Goal: Transaction & Acquisition: Purchase product/service

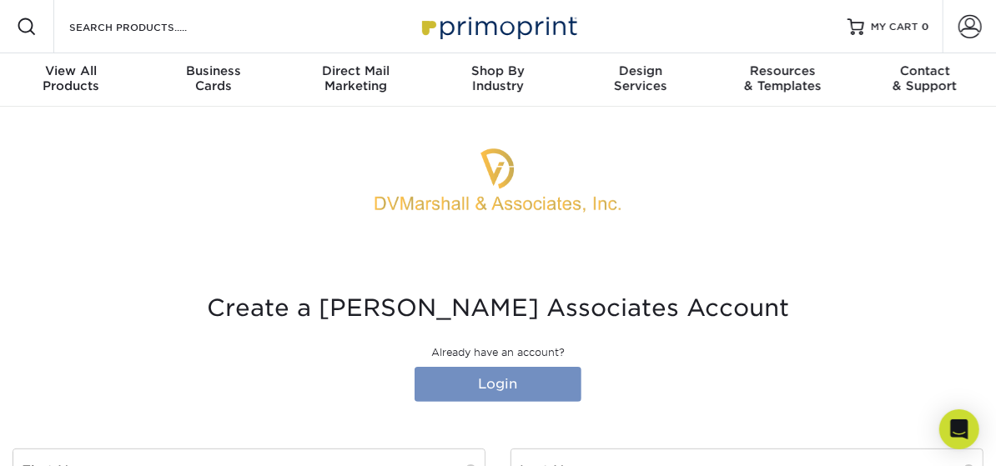
type input "[PERSON_NAME][EMAIL_ADDRESS][PERSON_NAME][DOMAIN_NAME]"
click at [519, 384] on link "Login" at bounding box center [497, 384] width 167 height 35
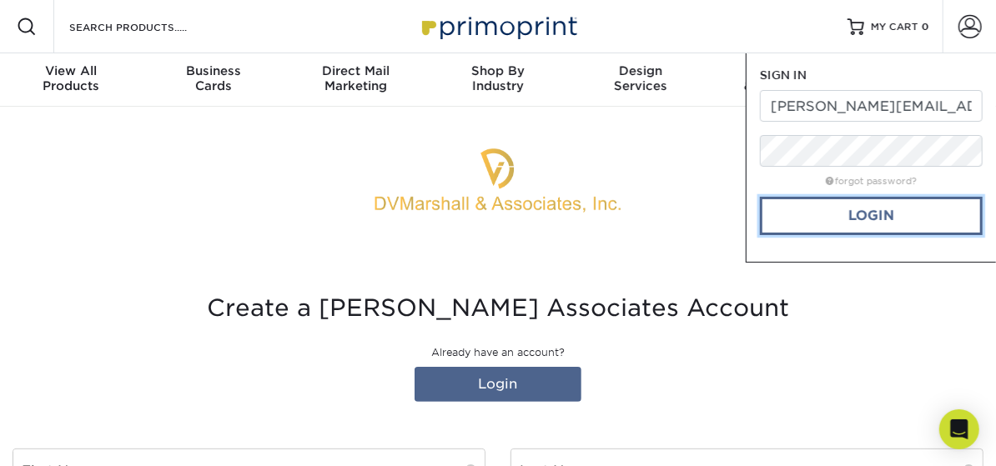
click at [859, 216] on link "Login" at bounding box center [871, 216] width 223 height 38
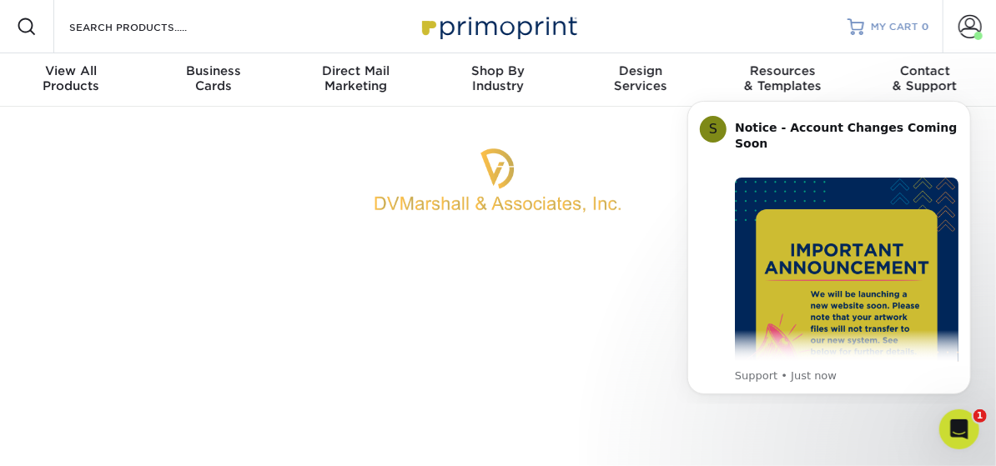
click at [882, 23] on span "MY CART" at bounding box center [894, 27] width 48 height 14
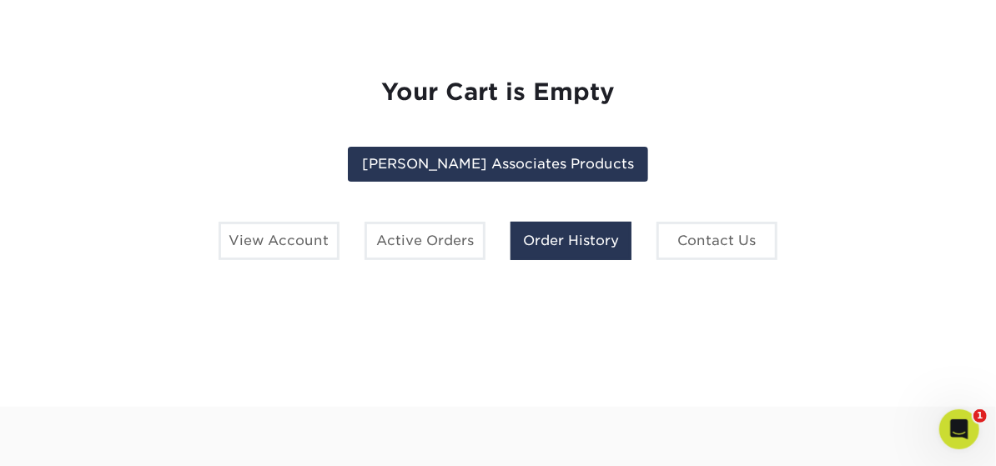
click at [564, 244] on link "Order History" at bounding box center [570, 241] width 121 height 38
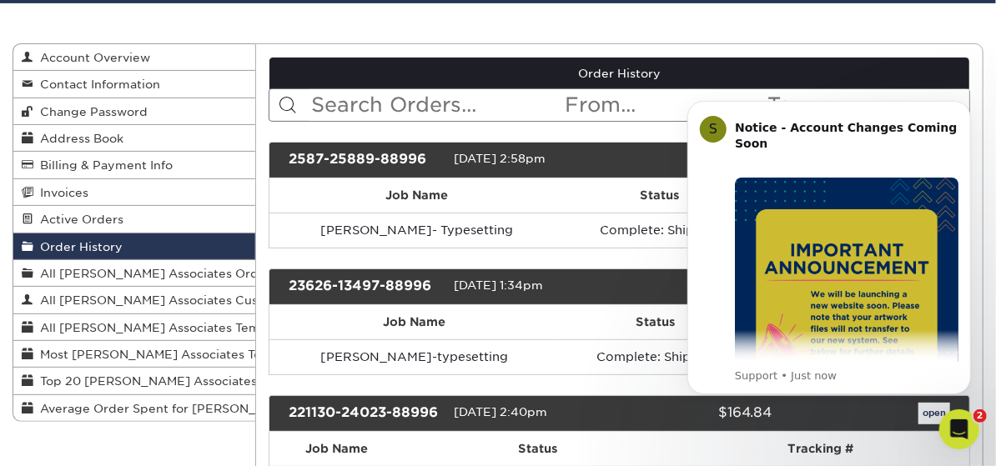
scroll to position [167, 0]
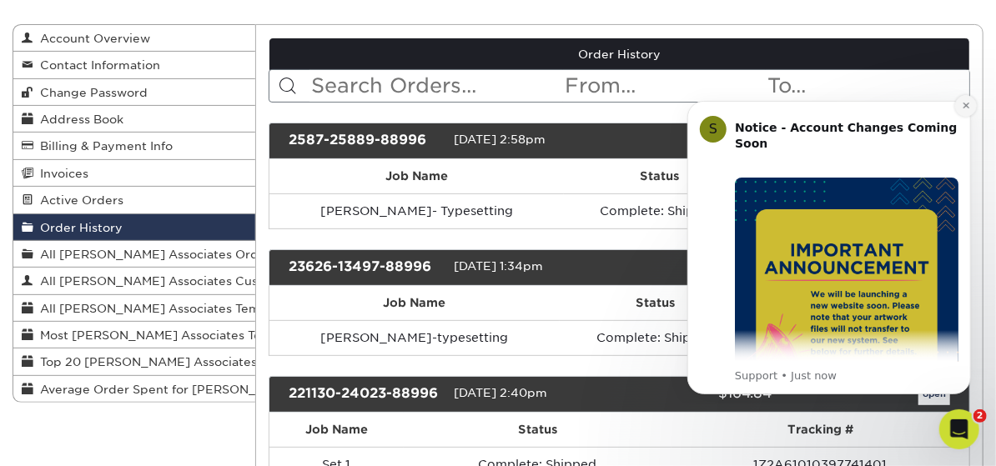
click at [964, 103] on icon "Dismiss notification" at bounding box center [965, 104] width 9 height 9
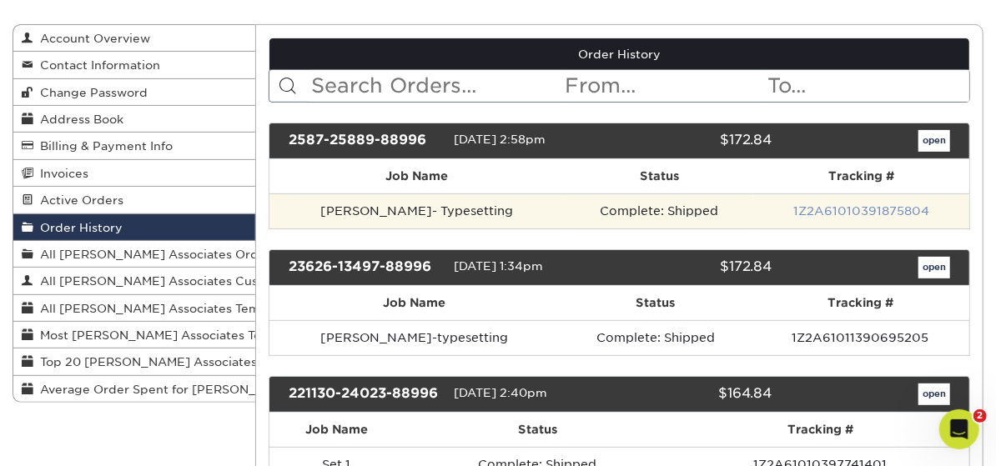
click at [820, 208] on link "1Z2A61010391875804" at bounding box center [862, 210] width 136 height 13
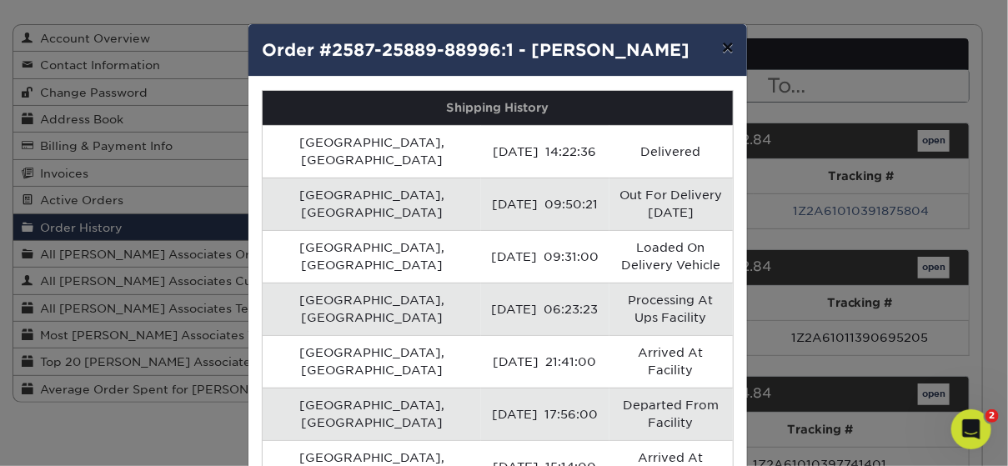
click at [724, 45] on button "×" at bounding box center [728, 47] width 38 height 47
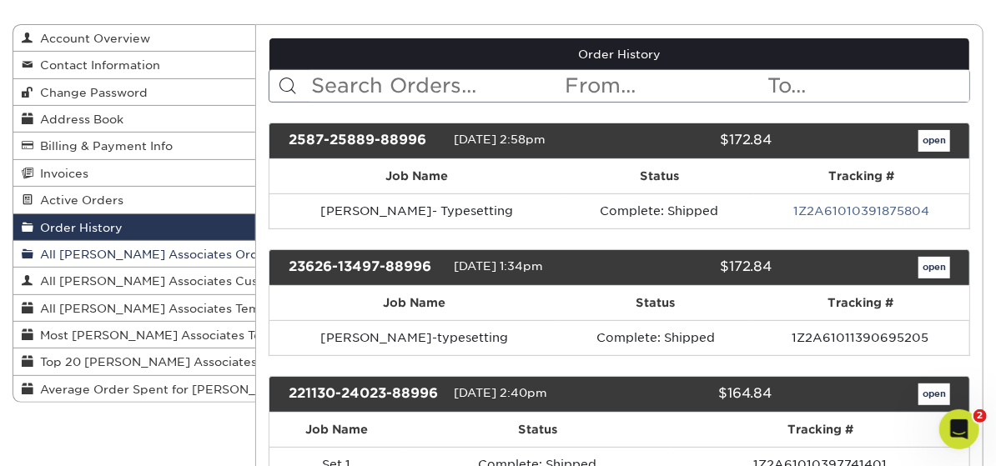
click at [176, 249] on span "All DV Marhsall Associates Orders" at bounding box center [154, 254] width 243 height 13
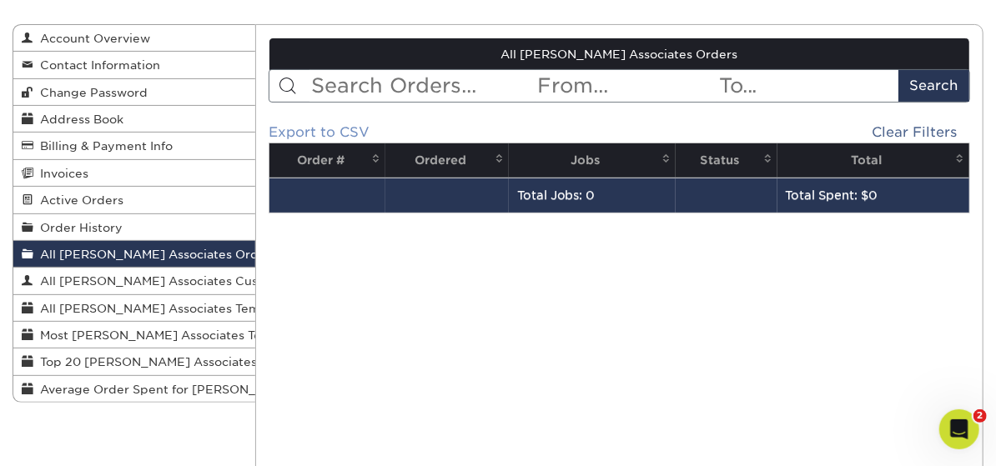
click at [348, 126] on link "Export to CSV" at bounding box center [318, 132] width 101 height 16
click at [212, 275] on span "All DV Marhsall Associates Customers" at bounding box center [166, 280] width 267 height 13
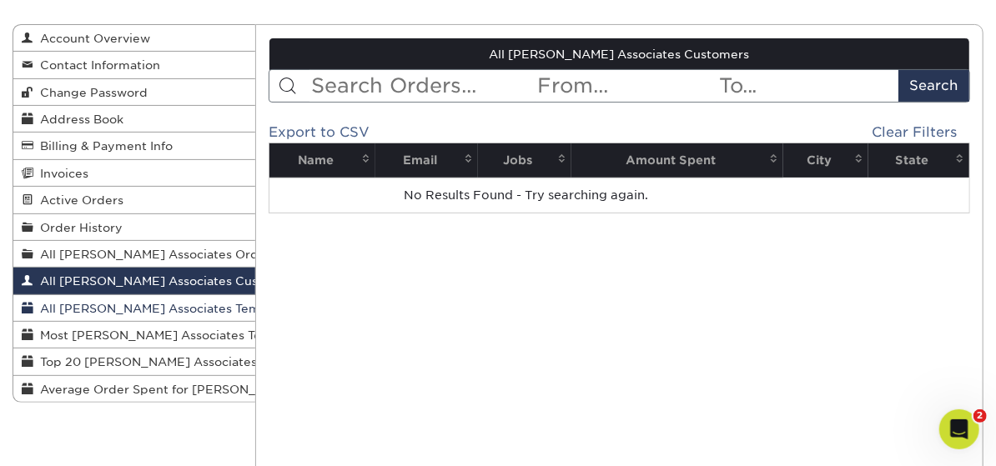
click at [213, 307] on span "All DV Marhsall Associates Templates" at bounding box center [164, 308] width 263 height 13
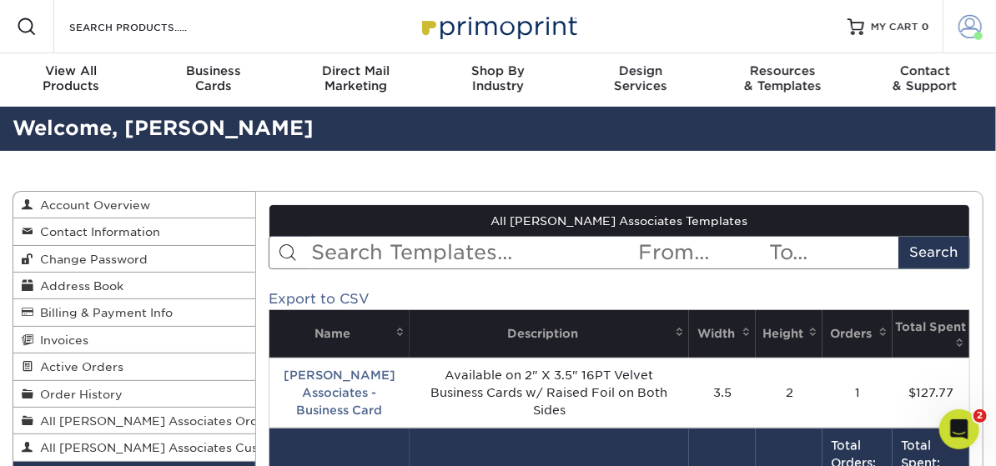
click at [973, 25] on span at bounding box center [969, 26] width 23 height 23
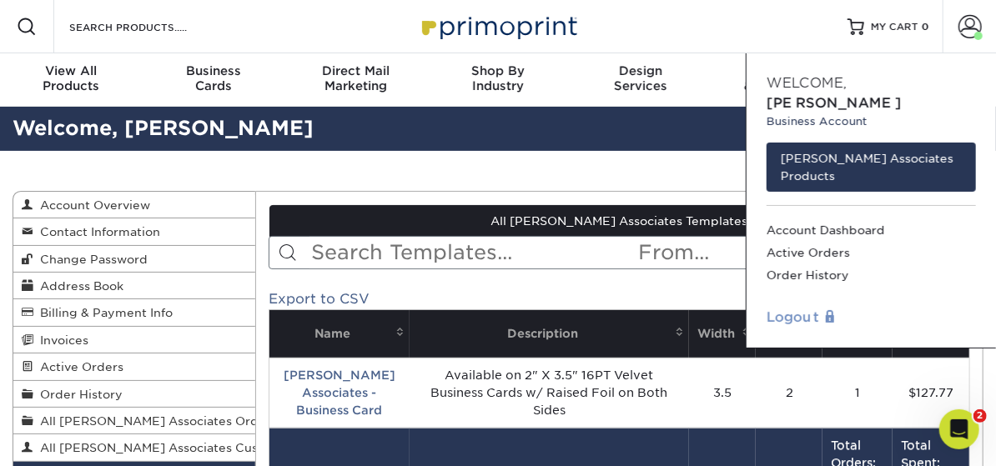
click at [804, 308] on link "Logout" at bounding box center [870, 318] width 209 height 20
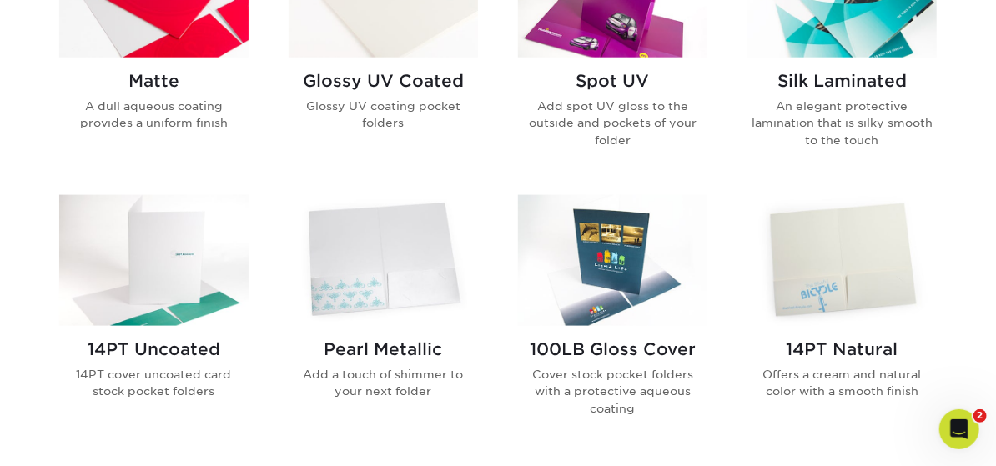
scroll to position [1001, 0]
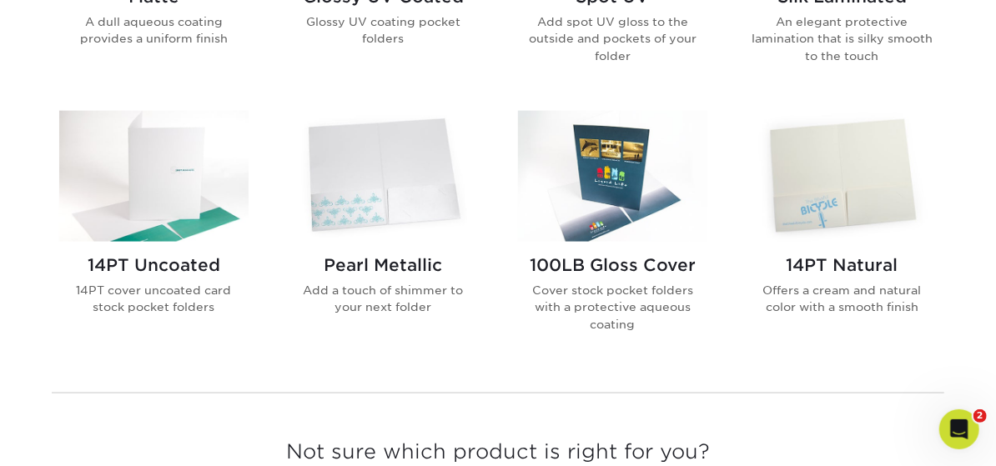
click at [163, 206] on img at bounding box center [153, 176] width 189 height 131
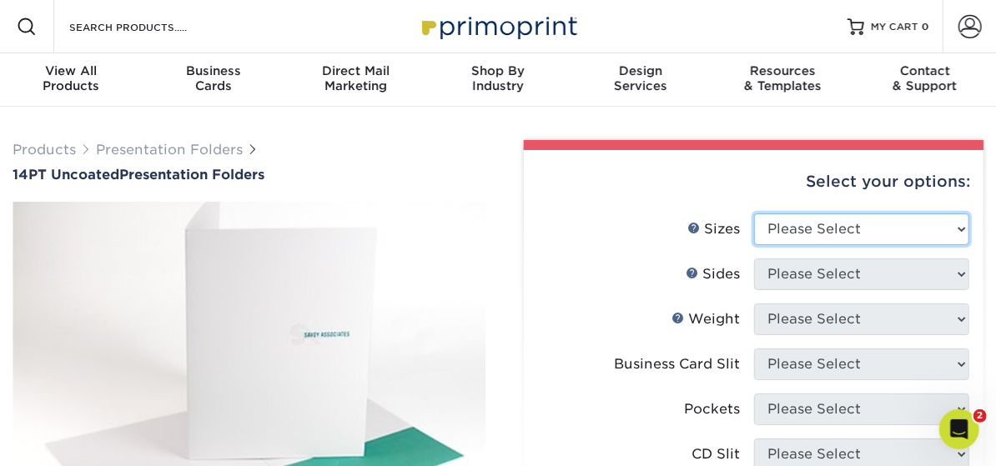
click at [960, 230] on select "Please Select 6" x 9" 9" x 12"" at bounding box center [862, 229] width 216 height 32
select select "9.00x12.00"
click at [754, 213] on select "Please Select 6" x 9" 9" x 12"" at bounding box center [862, 229] width 216 height 32
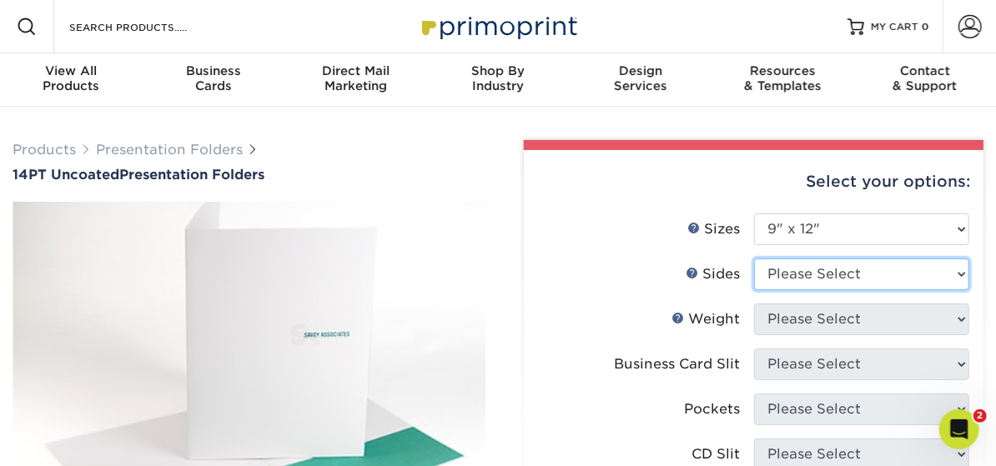
click at [961, 273] on select "Please Select Print Both Sides Print Front Only" at bounding box center [862, 274] width 216 height 32
select select "13abbda7-1d64-4f25-8bb2-c179b224825d"
click at [754, 258] on select "Please Select Print Both Sides Print Front Only" at bounding box center [862, 274] width 216 height 32
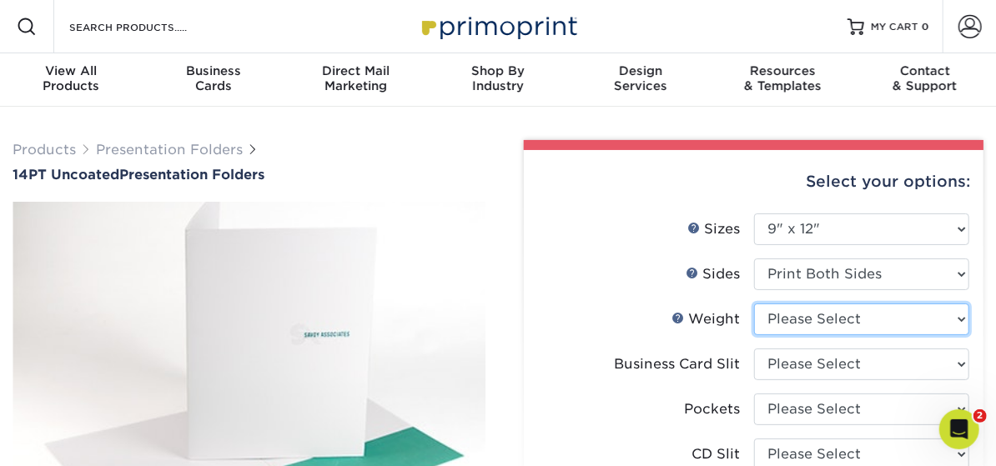
click at [958, 317] on select "Please Select 14PT Uncoated" at bounding box center [862, 319] width 216 height 32
select select "14PT Uncoated"
click at [754, 303] on select "Please Select 14PT Uncoated" at bounding box center [862, 319] width 216 height 32
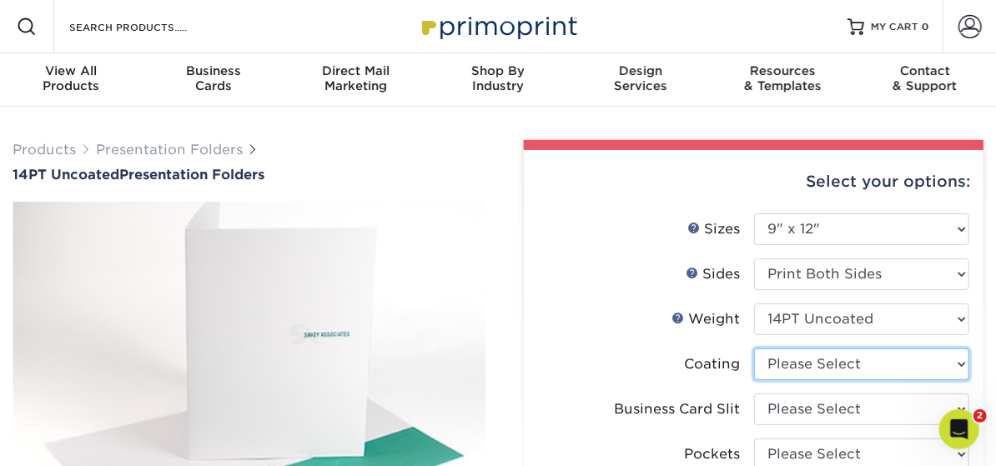
click at [962, 363] on select at bounding box center [862, 365] width 216 height 32
select select "3e7618de-abca-4bda-9f97-8b9129e913d8"
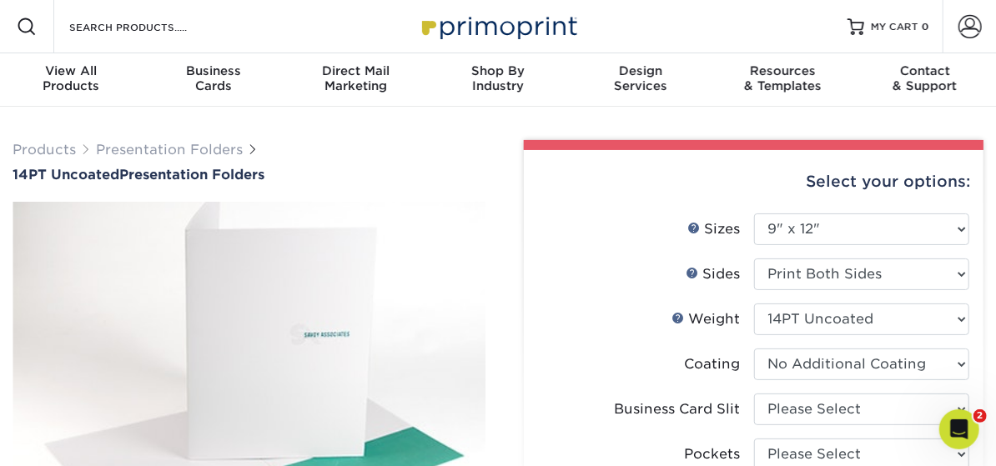
click at [754, 349] on select at bounding box center [862, 365] width 216 height 32
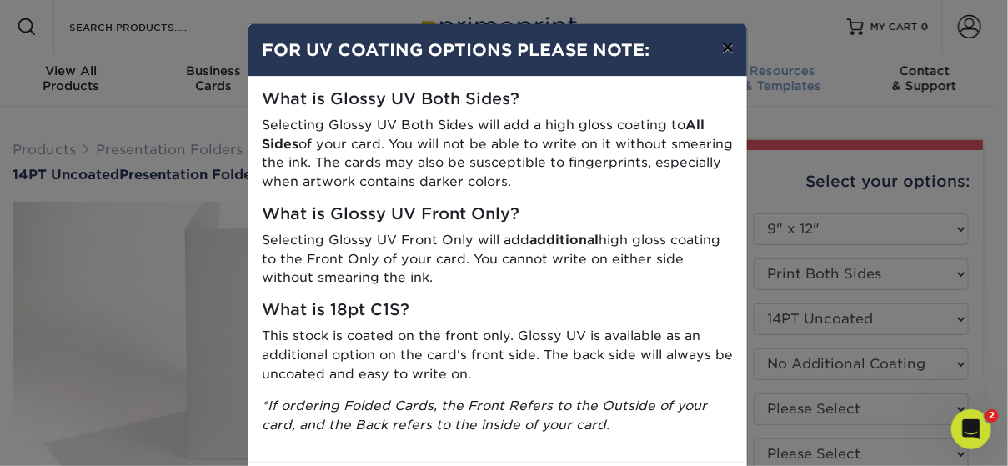
click at [721, 53] on button "×" at bounding box center [728, 47] width 38 height 47
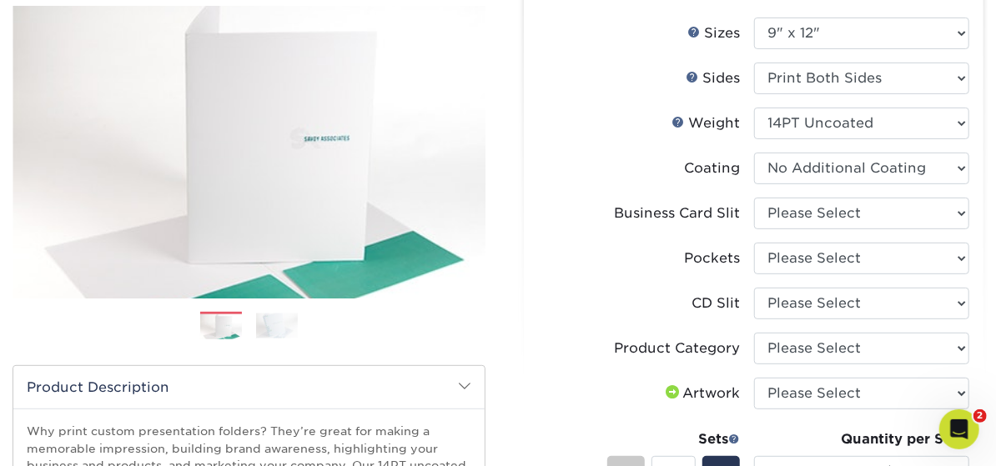
scroll to position [249, 0]
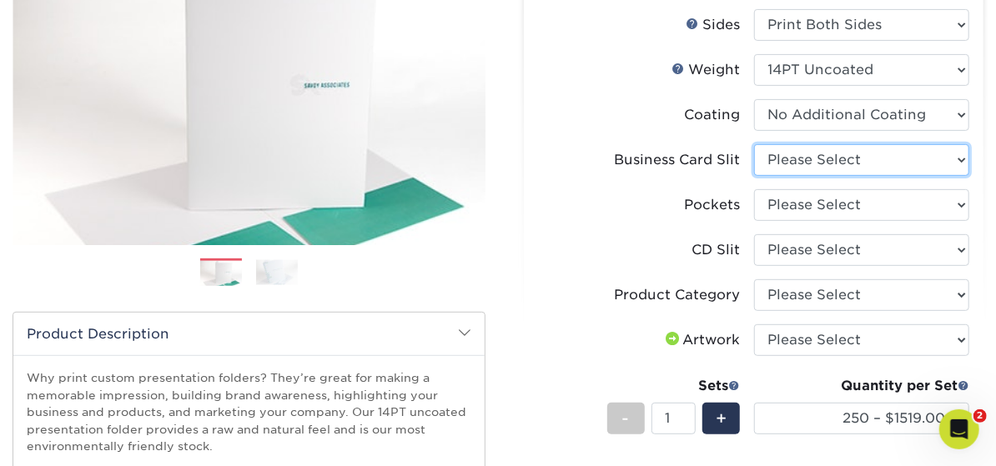
click at [959, 162] on select "Please Select No Business Card Slits On Both Pockets - Horizontal On Both Pocke…" at bounding box center [862, 160] width 216 height 32
select select "097164d4-dd52-47db-b2e9-a23a3bf7b296"
click at [754, 144] on select "Please Select No Business Card Slits On Both Pockets - Horizontal On Both Pocke…" at bounding box center [862, 160] width 216 height 32
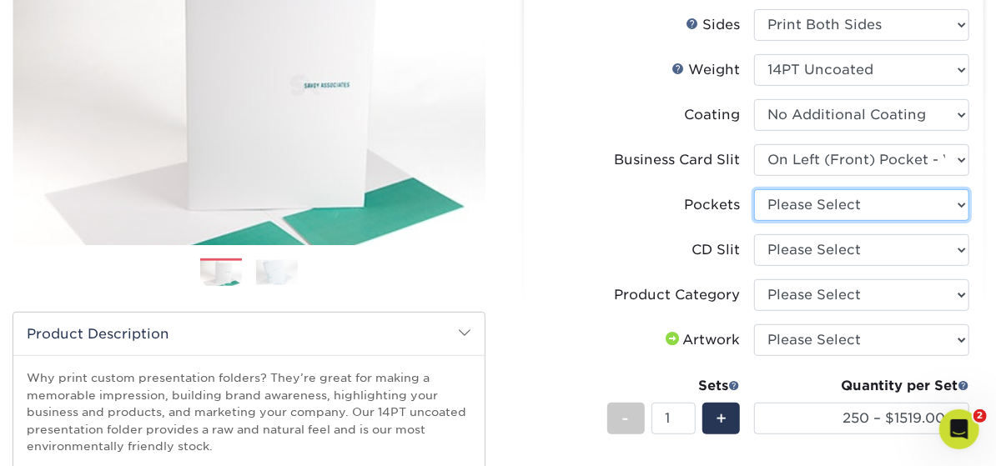
click at [960, 205] on select "Please Select 1 Pocket on the Left (Front) Side 1 Pocket on the Right (Back) Si…" at bounding box center [862, 205] width 216 height 32
select select "3dde5b5d-7529-4231-aa75-68ce797fec72"
click at [754, 189] on select "Please Select 1 Pocket on the Left (Front) Side 1 Pocket on the Right (Back) Si…" at bounding box center [862, 205] width 216 height 32
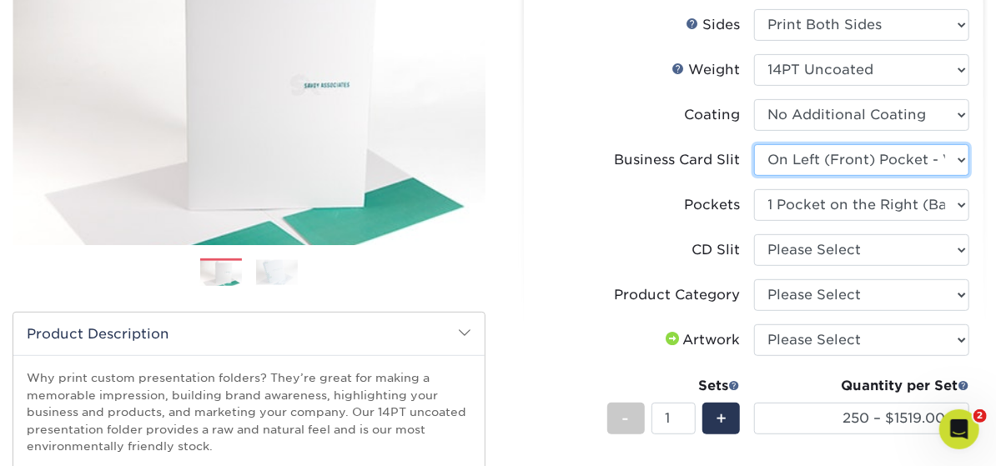
click at [961, 159] on select "Please Select No Business Card Slits On Both Pockets - Horizontal On Both Pocke…" at bounding box center [862, 160] width 216 height 32
select select "-1"
click at [754, 144] on select "Please Select No Business Card Slits On Both Pockets - Horizontal On Both Pocke…" at bounding box center [862, 160] width 216 height 32
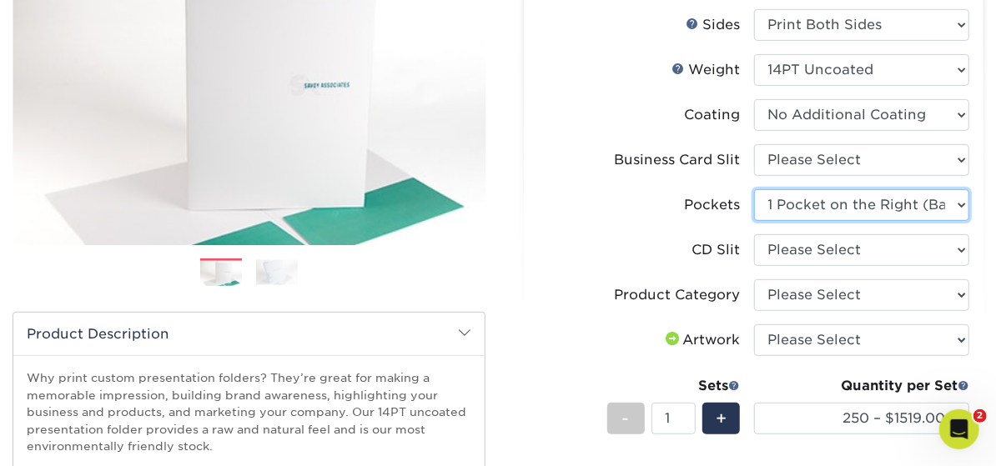
click at [958, 202] on select "Please Select 1 Pocket on the Left (Front) Side 1 Pocket on the Right (Back) Si…" at bounding box center [862, 205] width 216 height 32
select select "1ad7ca2c-6475-4b2c-b1c5-8edb2e819cbb"
click at [754, 189] on select "Please Select 1 Pocket on the Left (Front) Side 1 Pocket on the Right (Back) Si…" at bounding box center [862, 205] width 216 height 32
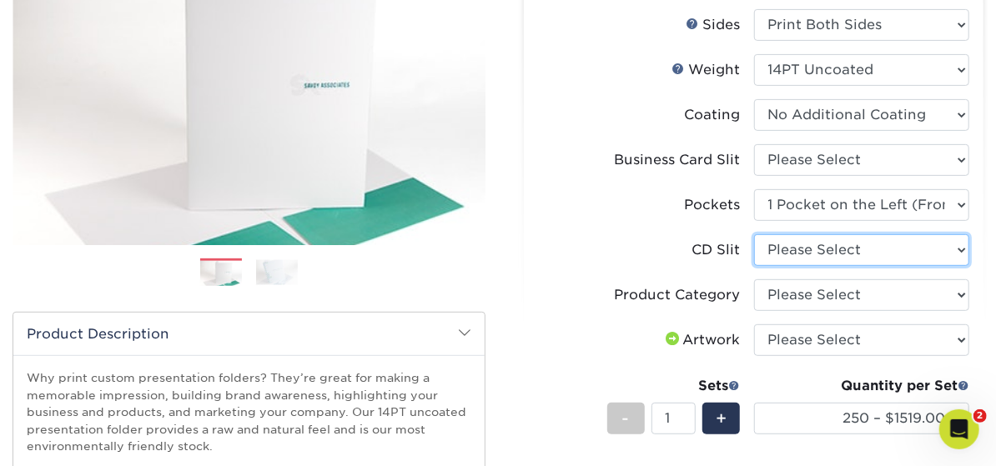
click at [957, 248] on select "Please Select No CD Slit On the Left (Front) Pocket On the Right (Back) Pocket …" at bounding box center [862, 250] width 216 height 32
select select "96ada496-0f6e-44a7-af83-d97593012a9e"
click at [754, 234] on select "Please Select No CD Slit On the Left (Front) Pocket On the Right (Back) Pocket …" at bounding box center [862, 250] width 216 height 32
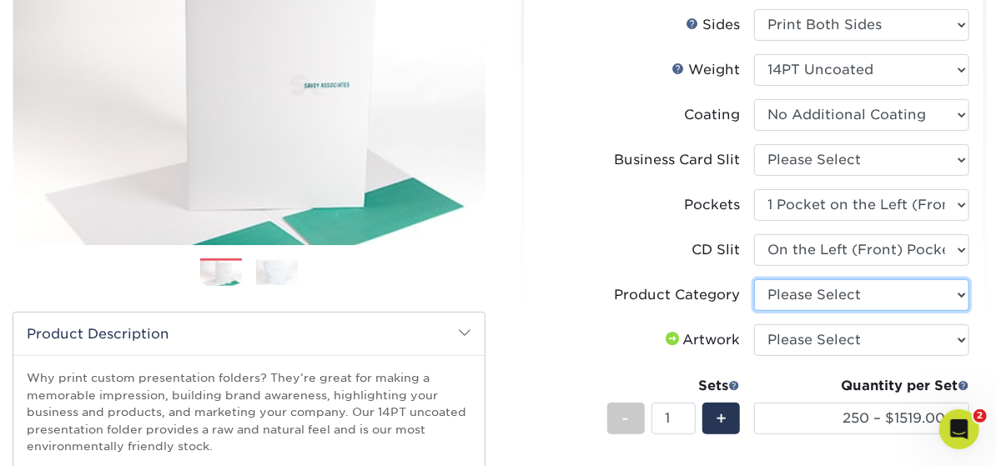
click at [961, 293] on select "Please Select Presentation Folders" at bounding box center [862, 295] width 216 height 32
select select "57f7a581-ec4a-49d7-930d-eb044a1d12ac"
click at [754, 279] on select "Please Select Presentation Folders" at bounding box center [862, 295] width 216 height 32
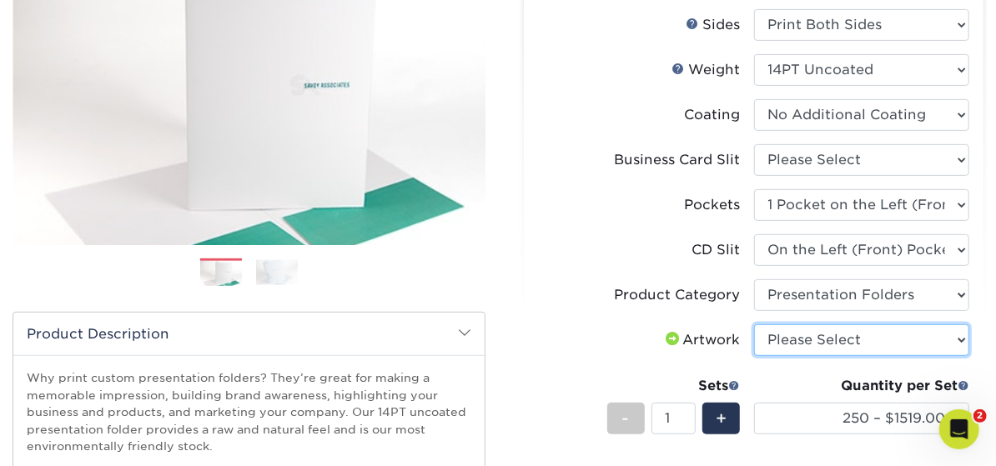
click select "Please Select I will upload files I need a design - $75"
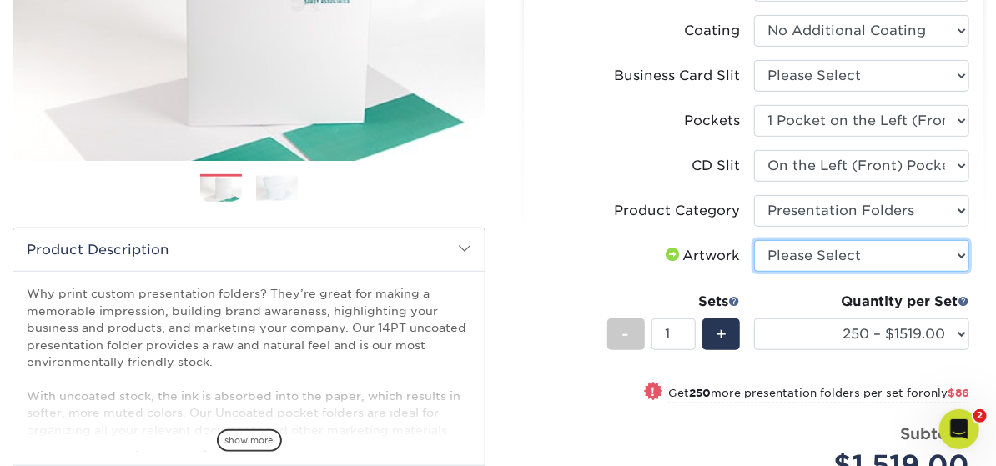
click select "Please Select I will upload files I need a design - $75"
select select "upload"
click select "Please Select I will upload files I need a design - $75"
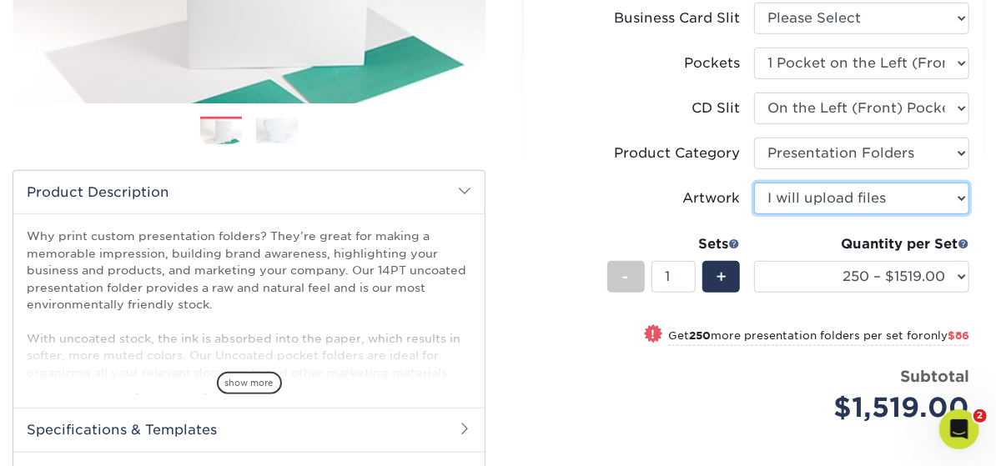
scroll to position [417, 0]
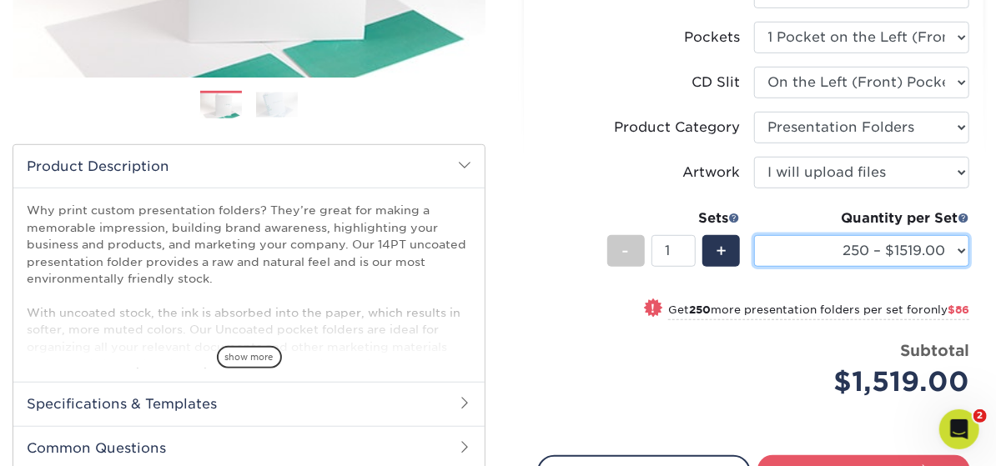
click select "250 – $1519.00 500 – $1605.00 1000 – $1834.00 2500 – $3270.00 5000 – $5098.00 1…"
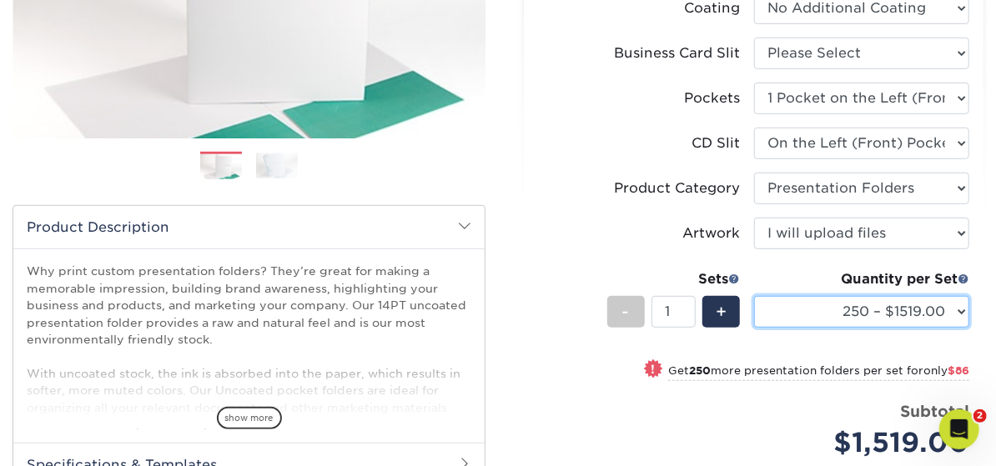
scroll to position [343, 0]
